Goal: Book appointment/travel/reservation

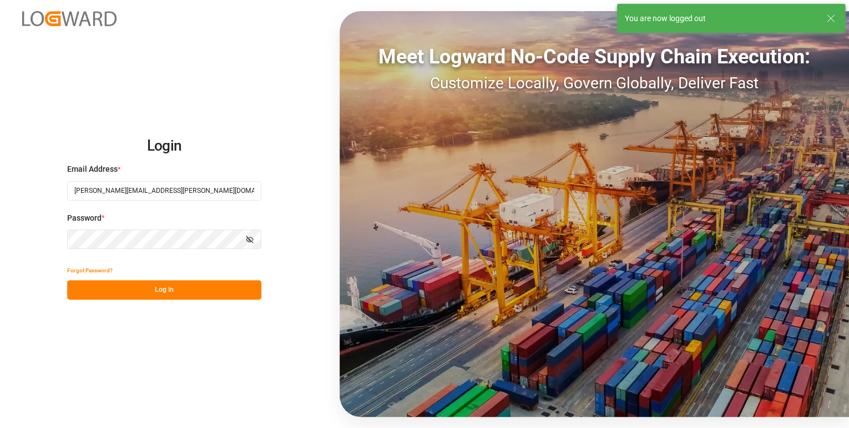
click at [179, 286] on button "Log In" at bounding box center [164, 289] width 194 height 19
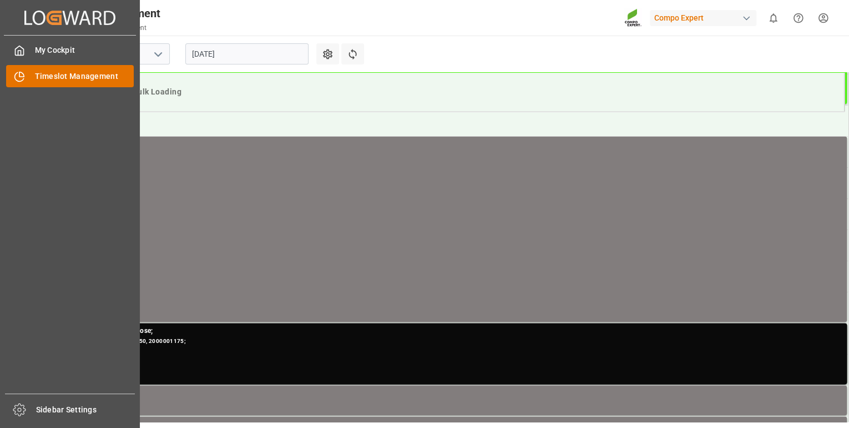
scroll to position [863, 0]
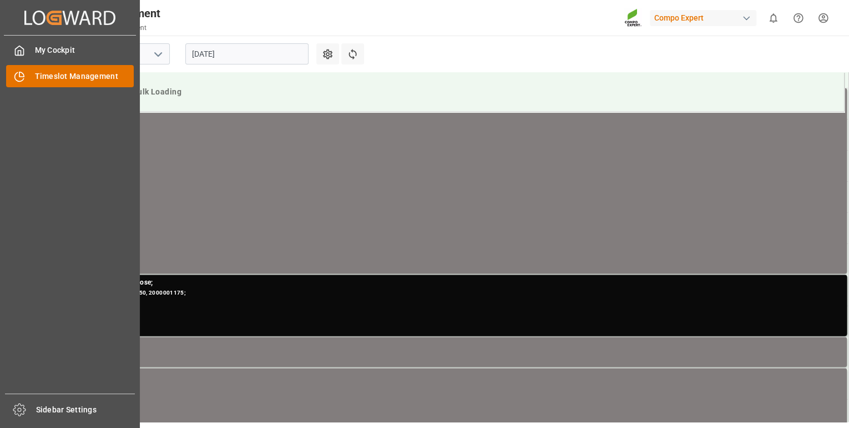
click at [21, 76] on icon at bounding box center [19, 76] width 11 height 11
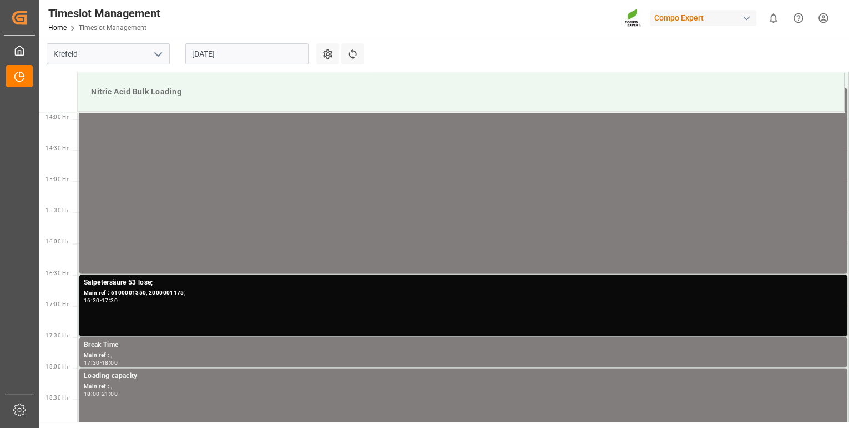
click at [244, 51] on input "[DATE]" at bounding box center [246, 53] width 123 height 21
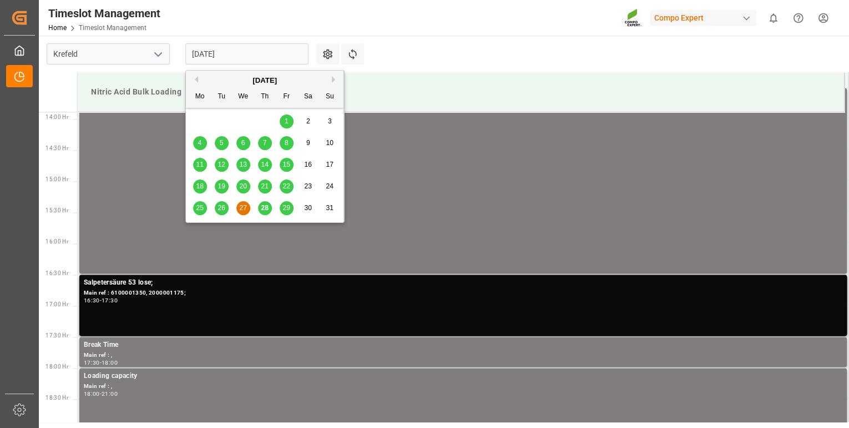
click at [262, 209] on span "28" at bounding box center [264, 208] width 7 height 8
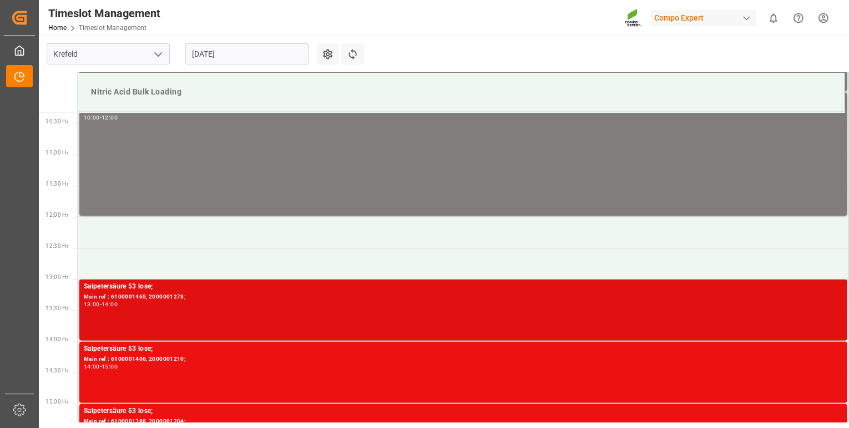
scroll to position [686, 0]
